Goal: Use online tool/utility: Utilize a website feature to perform a specific function

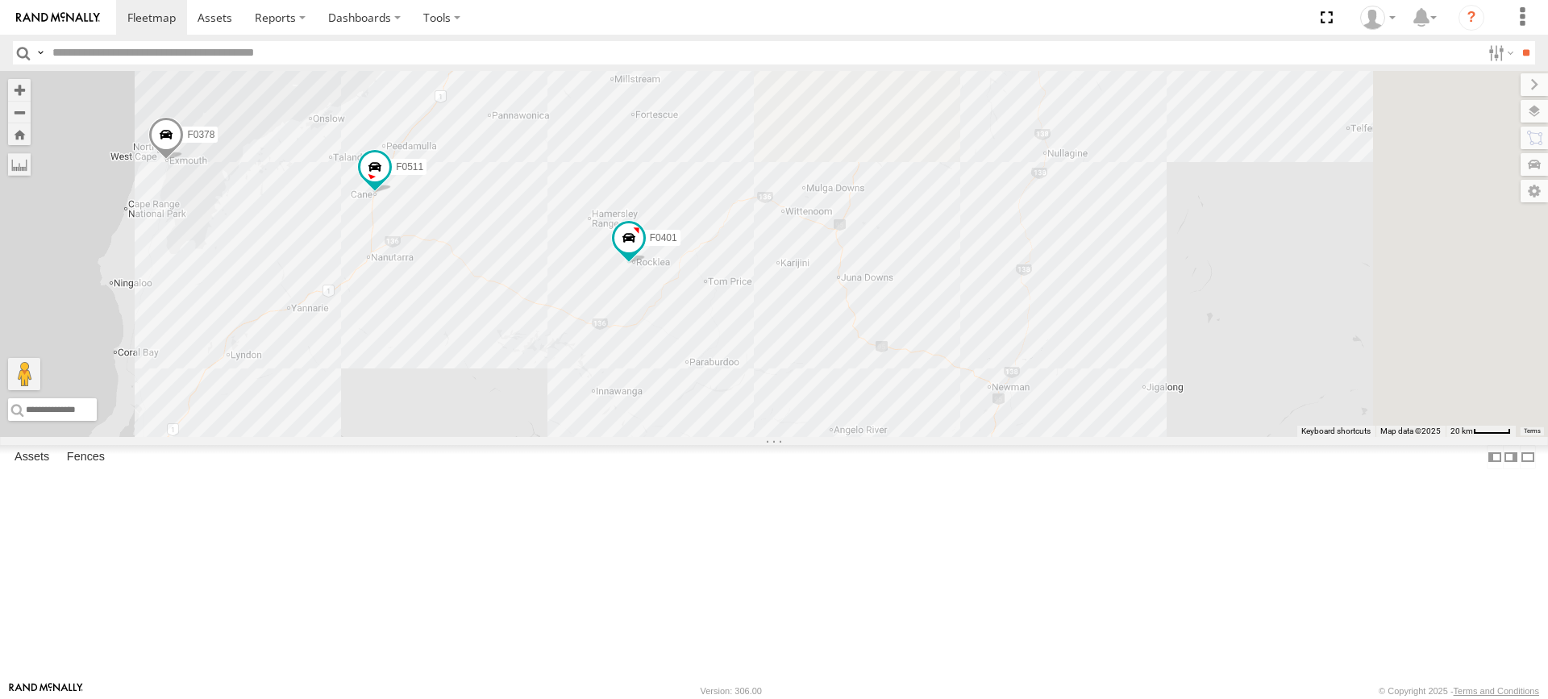
drag, startPoint x: 738, startPoint y: 301, endPoint x: 674, endPoint y: 475, distance: 185.7
click at [674, 437] on div "MV283 F0347 F0511 FT724 PM850 TL263 FT732 F0401 TL270 Cage101 D0557 TL289 D0529…" at bounding box center [774, 254] width 1548 height 366
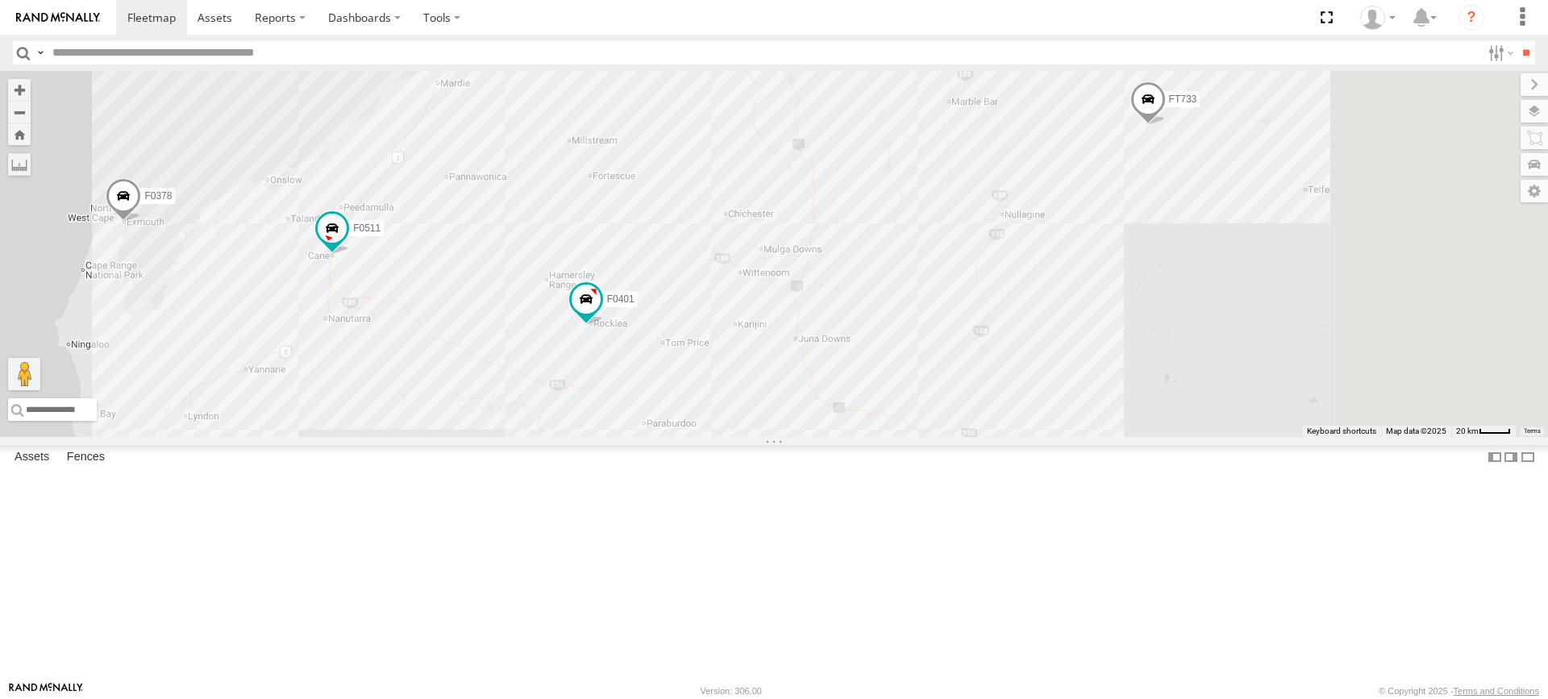
click at [547, 260] on div "MV283 F0347 F0511 FT724 PM850 TL263 FT732 F0401 TL270 Cage101 D0557 TL289 D0529…" at bounding box center [774, 254] width 1548 height 366
click at [431, 178] on div "MV283 F0347 F0511 FT724 PM850 TL263 FT732 F0401 TL270 Cage101 D0557 TL289 D0529…" at bounding box center [774, 254] width 1548 height 366
click at [31, 169] on label at bounding box center [19, 164] width 23 height 23
click at [0, 0] on label at bounding box center [0, 0] width 0 height 0
click at [531, 437] on div "MV283 F0347 F0511 FT724 PM850 TL263 FT732 F0401 TL270 Cage101 D0557 TL289 D0529…" at bounding box center [774, 254] width 1548 height 366
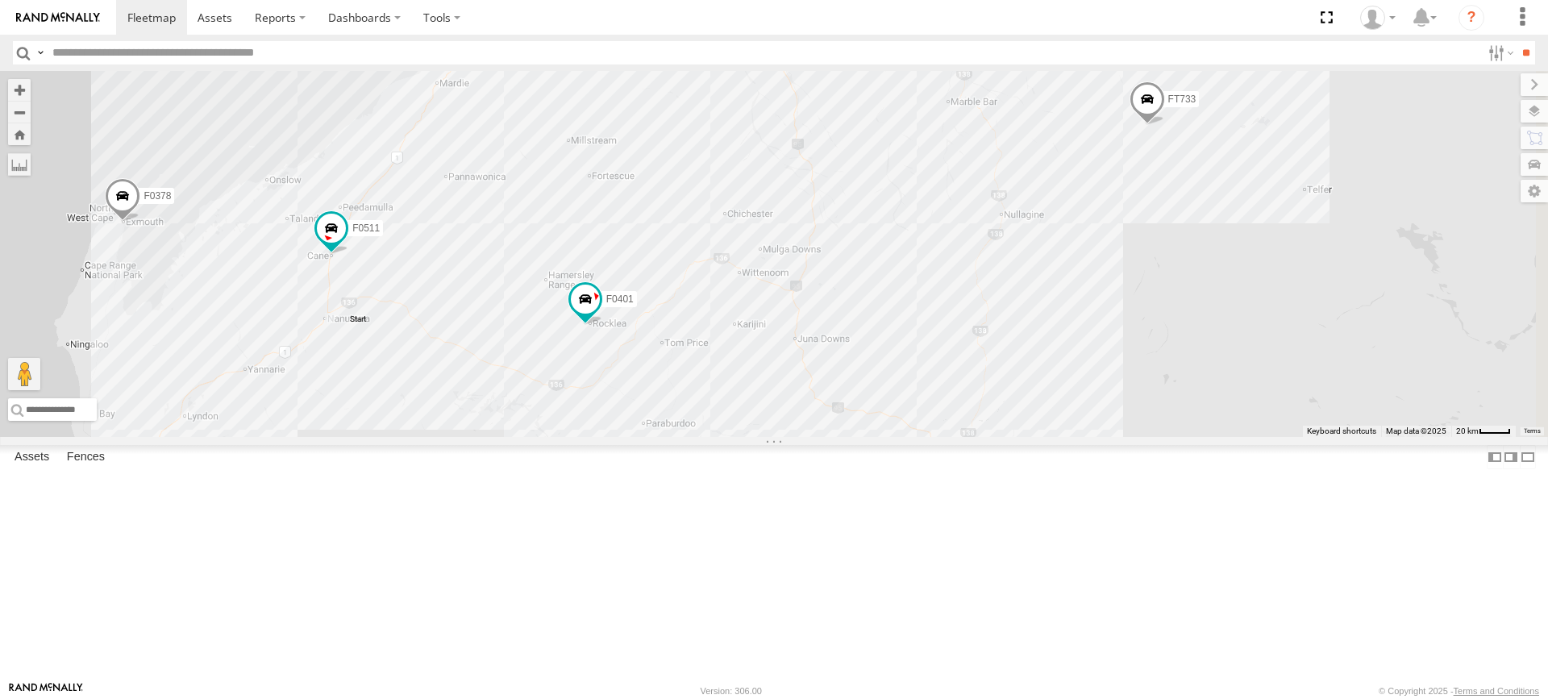
click at [694, 174] on div "MV283 F0347 F0511 FT724 PM850 TL263 FT732 F0401 TL270 Cage101 D0557 TL289 D0529…" at bounding box center [774, 254] width 1548 height 366
drag, startPoint x: 694, startPoint y: 174, endPoint x: 718, endPoint y: 158, distance: 29.1
click at [522, 50] on img "Start" at bounding box center [510, 38] width 23 height 23
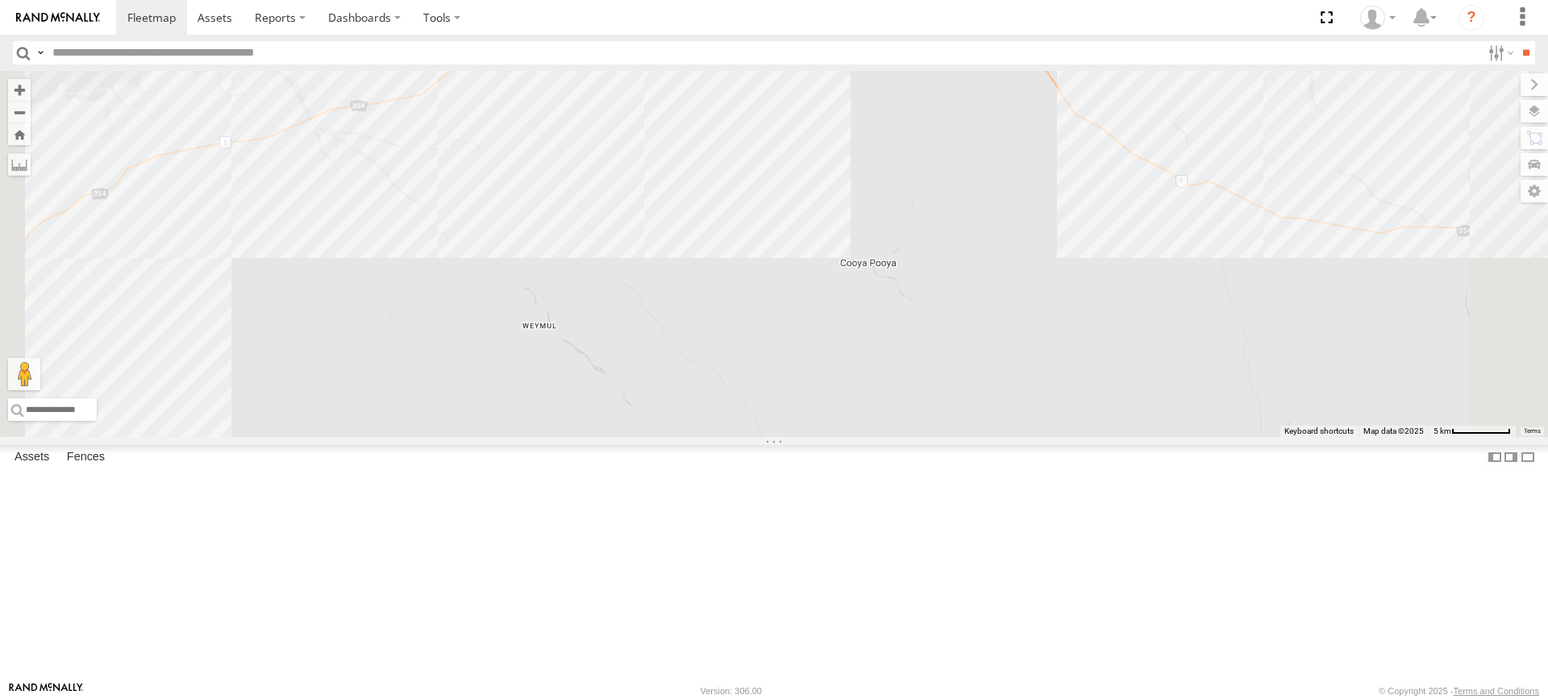
drag, startPoint x: 694, startPoint y: 140, endPoint x: 726, endPoint y: 113, distance: 42.3
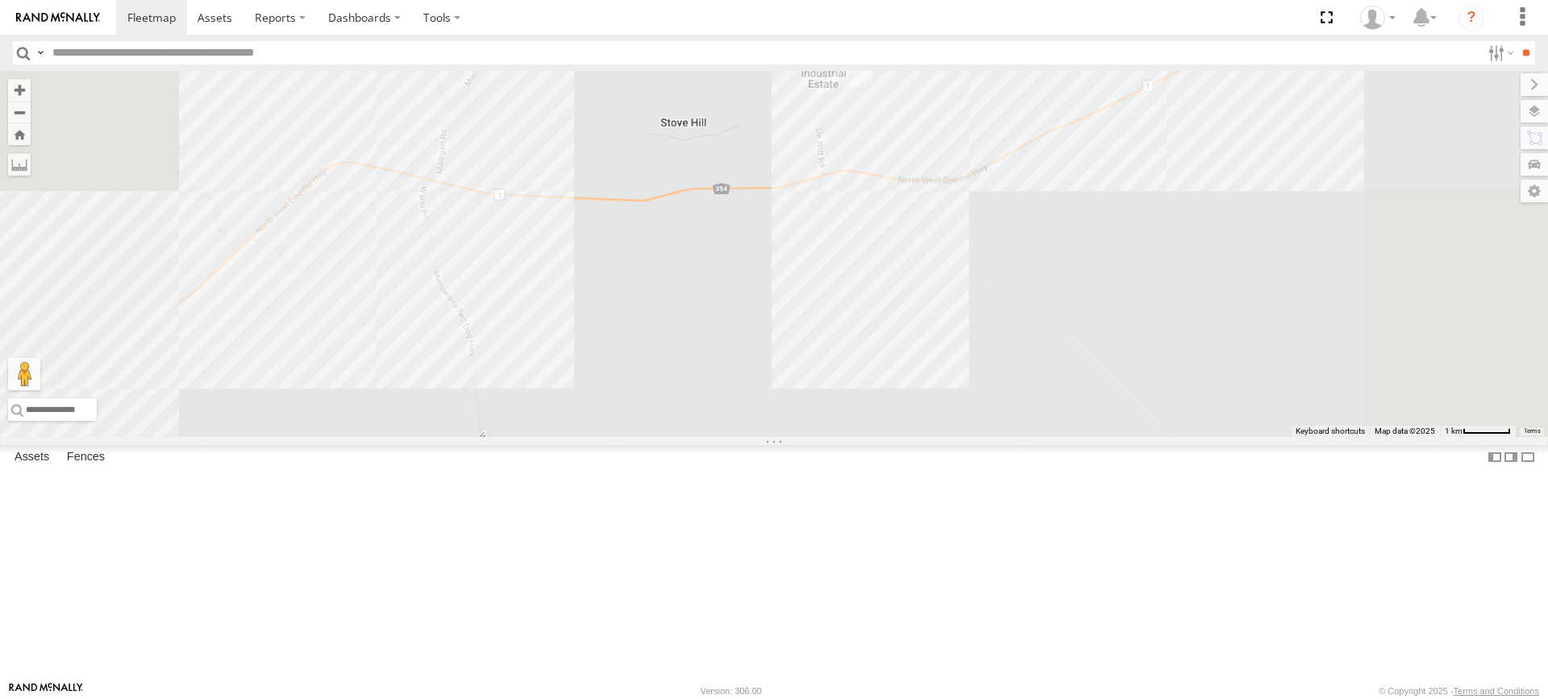
drag, startPoint x: 733, startPoint y: 145, endPoint x: 739, endPoint y: 209, distance: 64.0
click at [739, 209] on div "MV283 F0347 F0511 FT724 PM850 TL263 FT732 F0401 TL270 Cage101 D0557 TL289 D0529…" at bounding box center [774, 254] width 1548 height 366
